Goal: Task Accomplishment & Management: Manage account settings

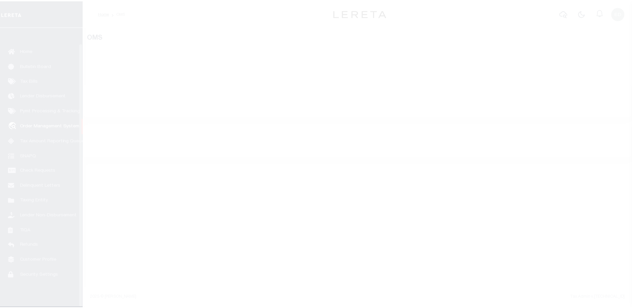
scroll to position [17, 0]
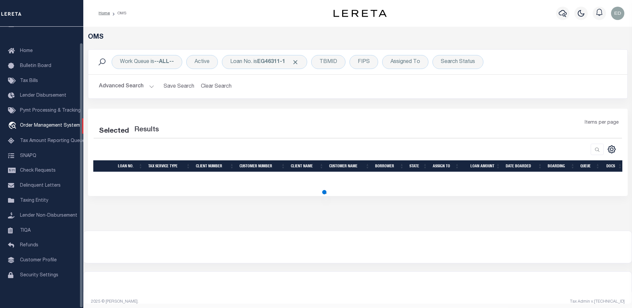
select select "200"
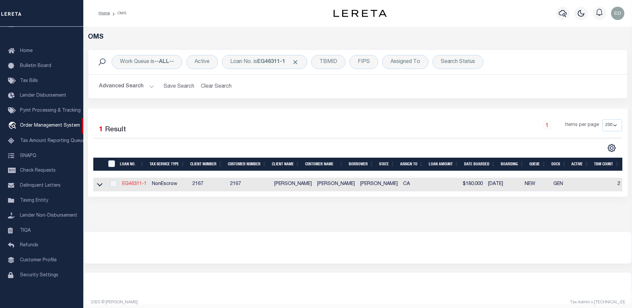
click at [135, 182] on link "EG46311-1" at bounding box center [134, 183] width 24 height 5
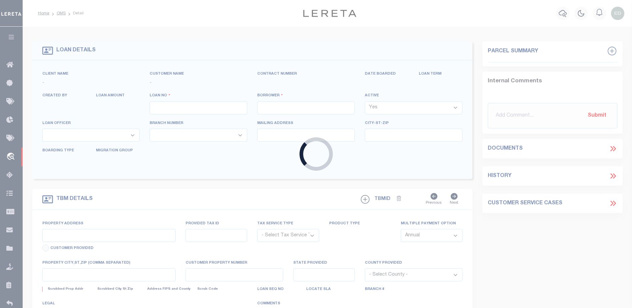
type input "EG46311-1"
type input "[PERSON_NAME]"
select select "False"
select select
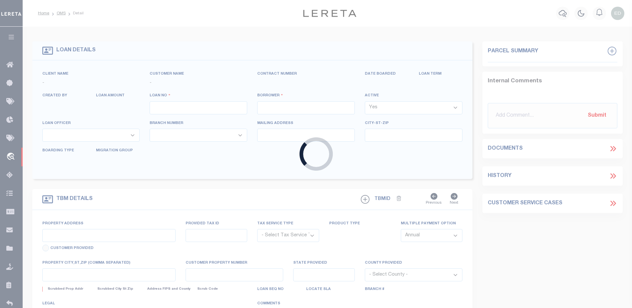
type input "[STREET_ADDRESS]"
type input "NEWPORT WA 99156-8417"
type input "[DATE]"
select select "10"
select select "NonEscrow"
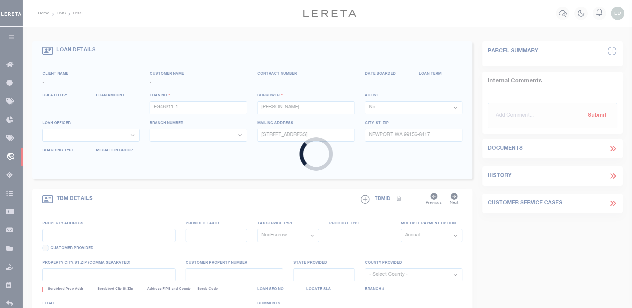
type input "12162 [PERSON_NAME] DR"
select select
type input "[GEOGRAPHIC_DATA]-3931"
type input "CA"
select select "10902"
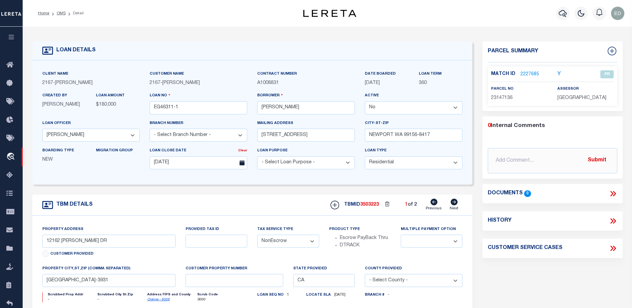
click at [456, 107] on select "Yes No" at bounding box center [414, 107] width 98 height 13
select select "True"
click at [367, 102] on select "Yes No" at bounding box center [414, 107] width 98 height 13
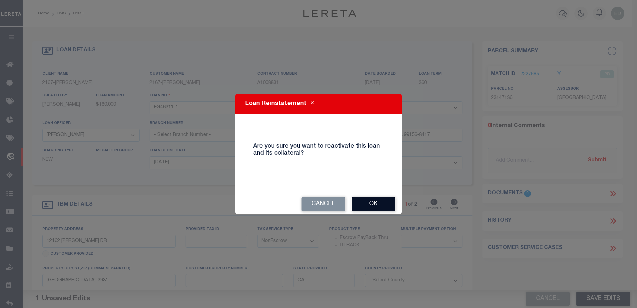
click at [379, 201] on button "Ok" at bounding box center [373, 204] width 43 height 14
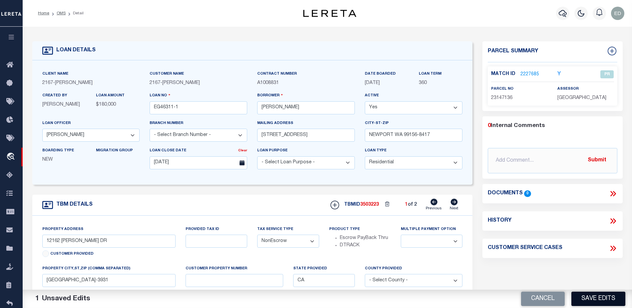
click at [590, 297] on button "Save Edits" at bounding box center [598, 298] width 54 height 14
